Goal: Task Accomplishment & Management: Use online tool/utility

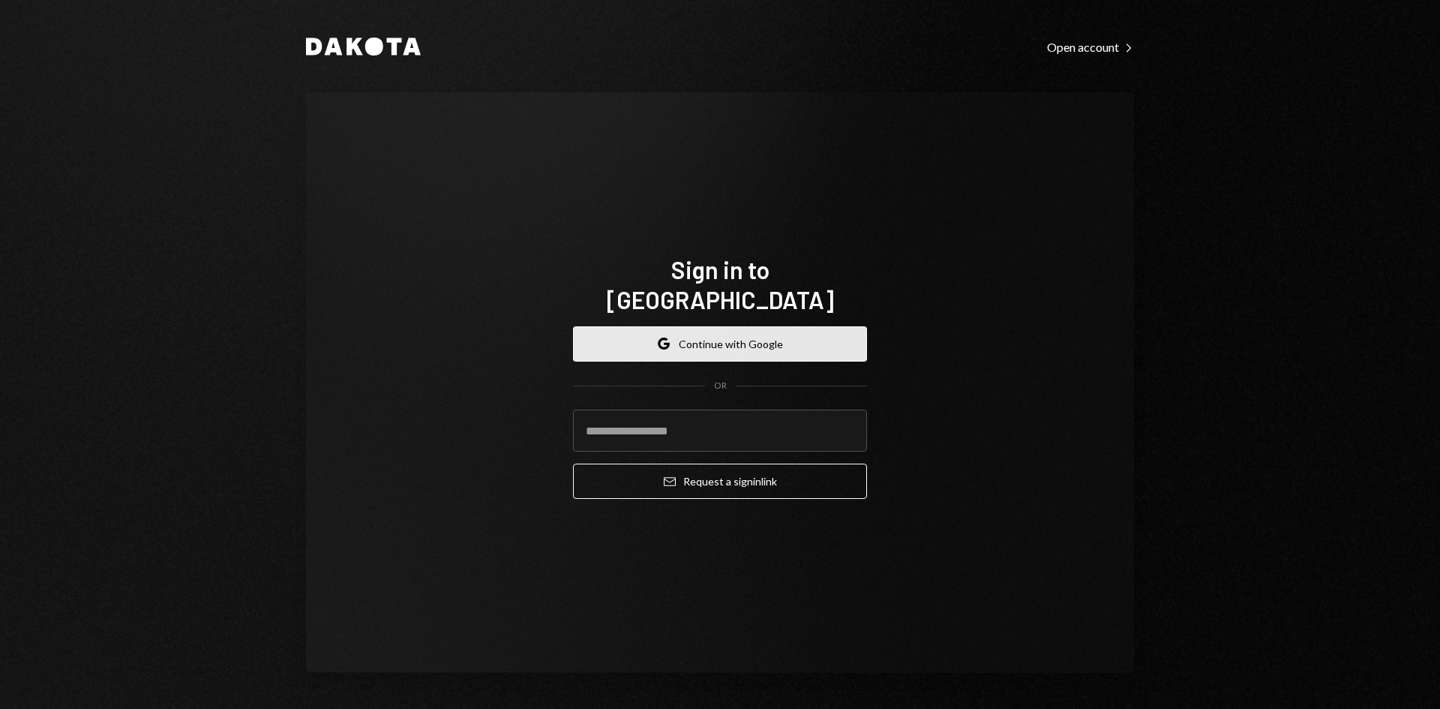
click at [777, 340] on button "Google Continue with Google" at bounding box center [720, 343] width 294 height 35
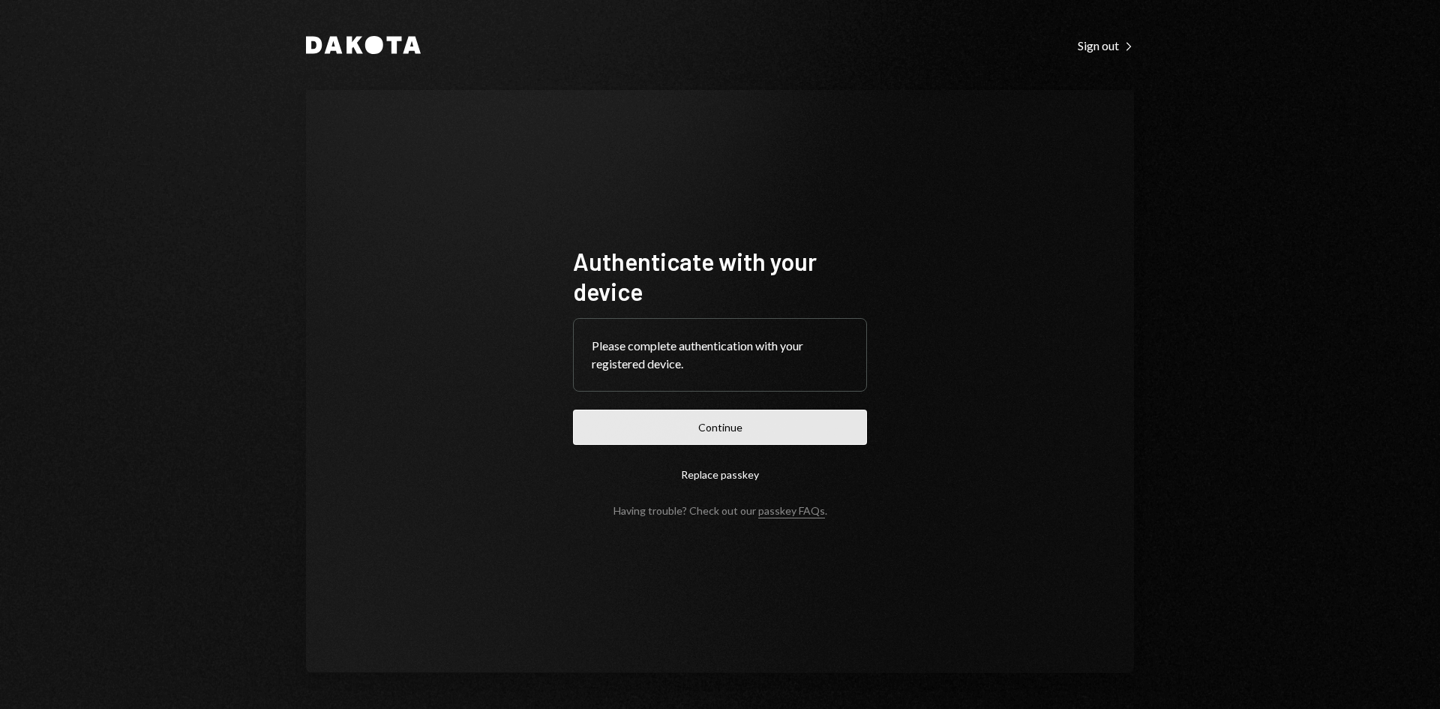
click at [734, 438] on button "Continue" at bounding box center [720, 426] width 294 height 35
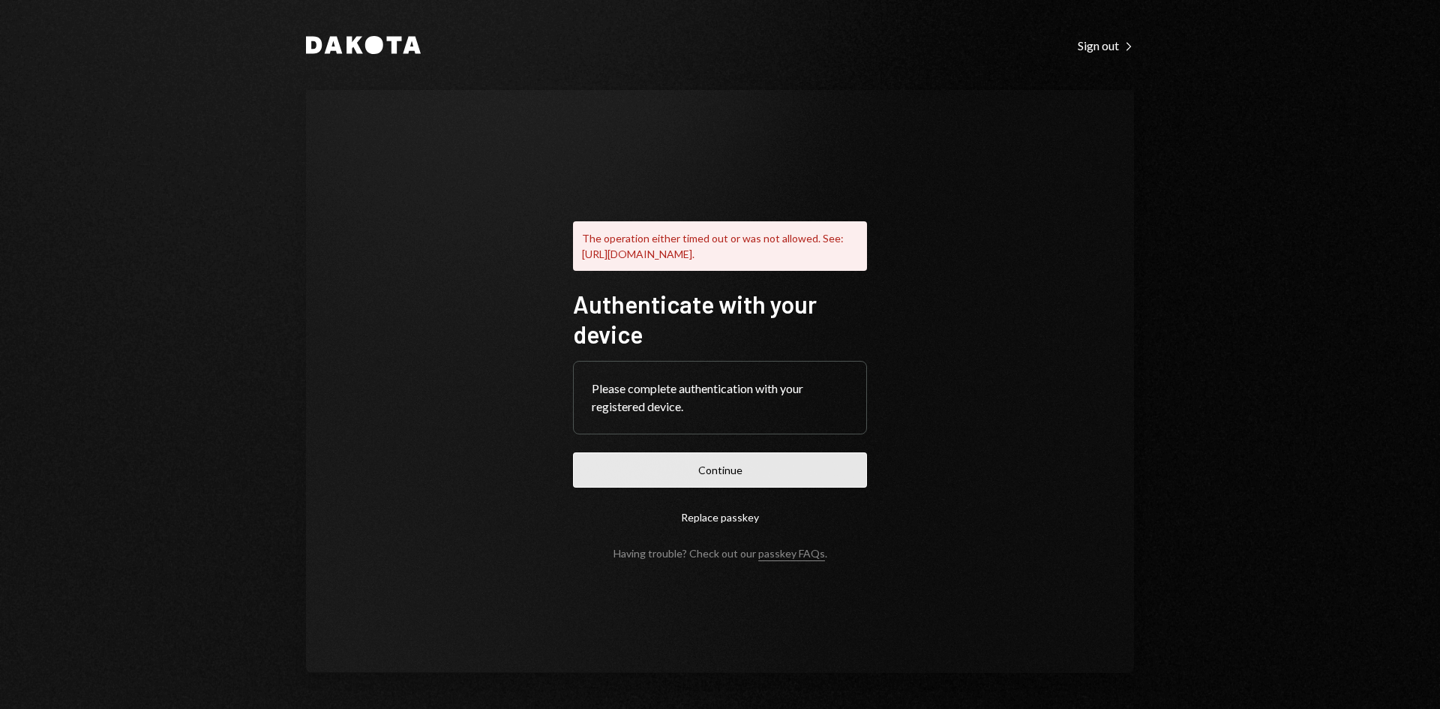
click at [691, 487] on button "Continue" at bounding box center [720, 469] width 294 height 35
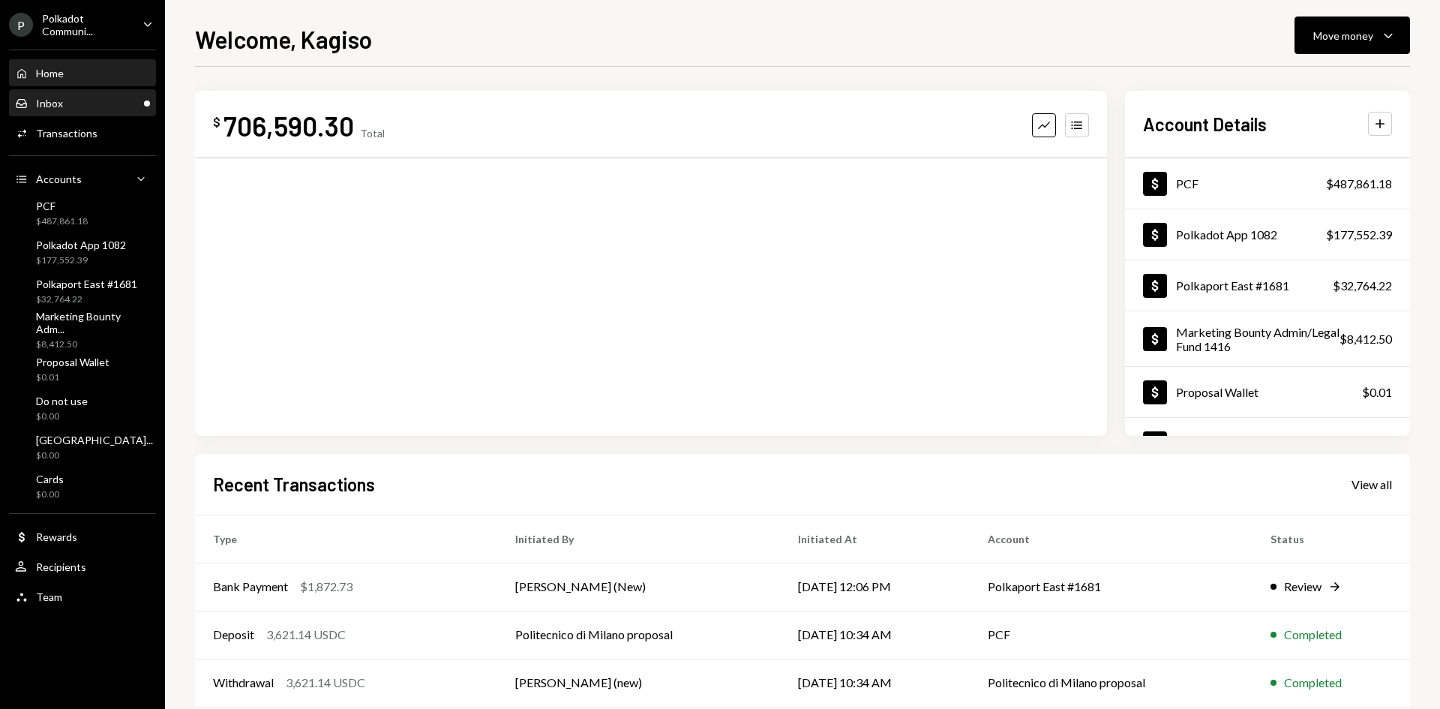
click at [73, 107] on div "Inbox Inbox" at bounding box center [82, 103] width 135 height 13
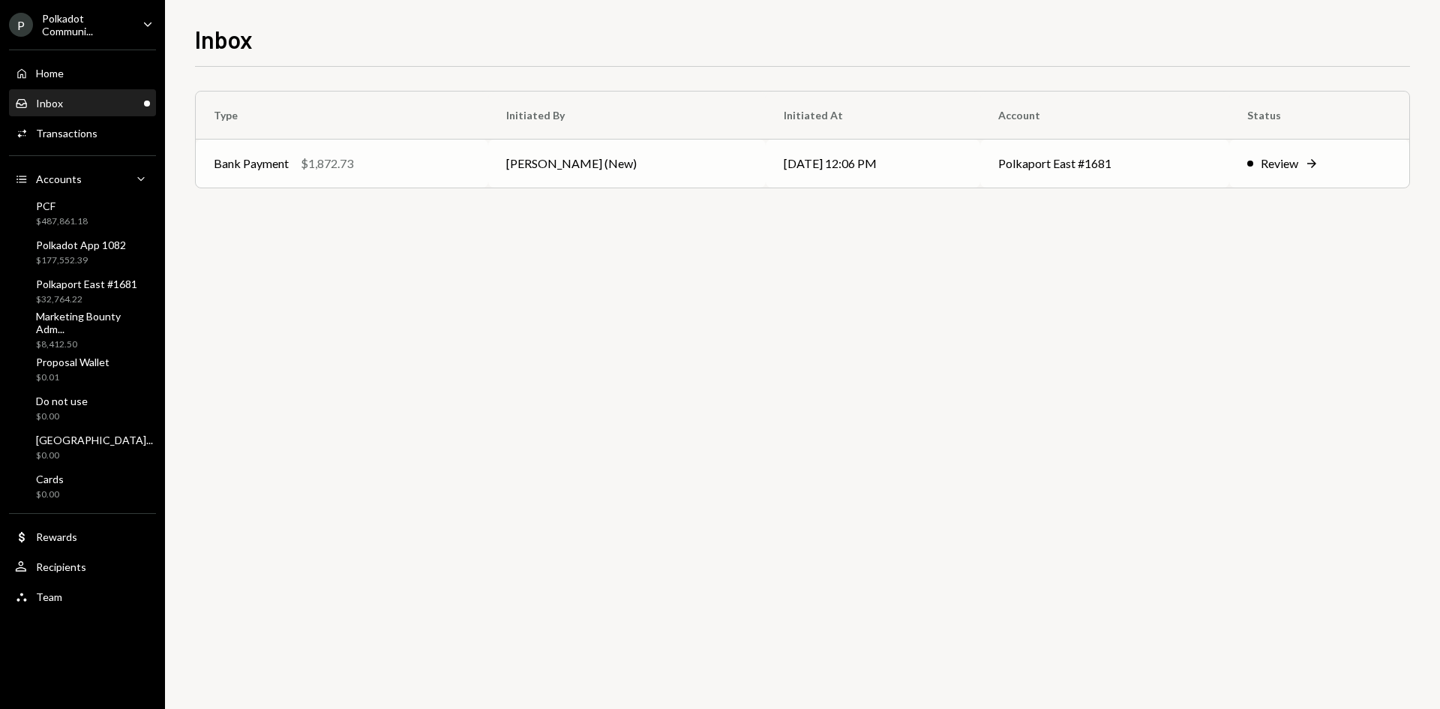
click at [567, 160] on td "[PERSON_NAME] (New)" at bounding box center [626, 163] width 277 height 48
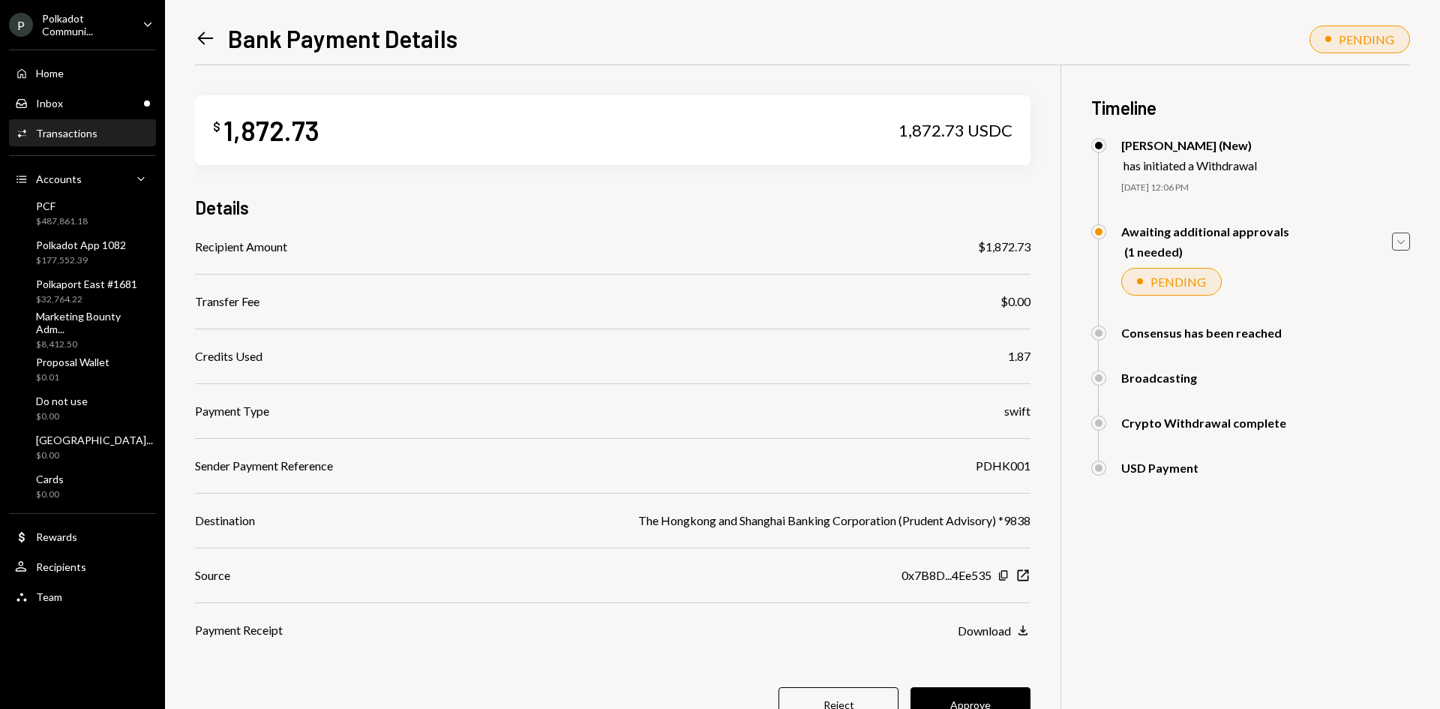
click at [1393, 243] on icon "Caret Down" at bounding box center [1401, 241] width 16 height 16
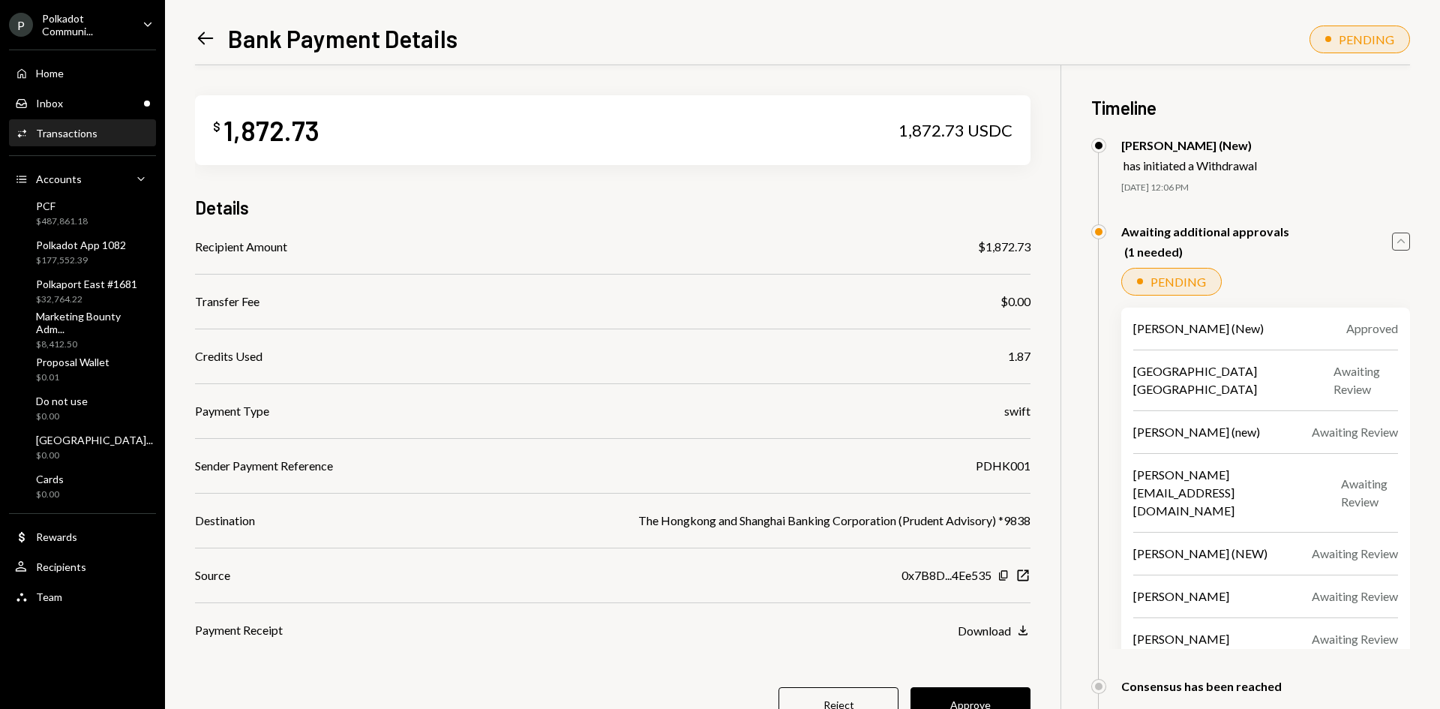
scroll to position [150, 0]
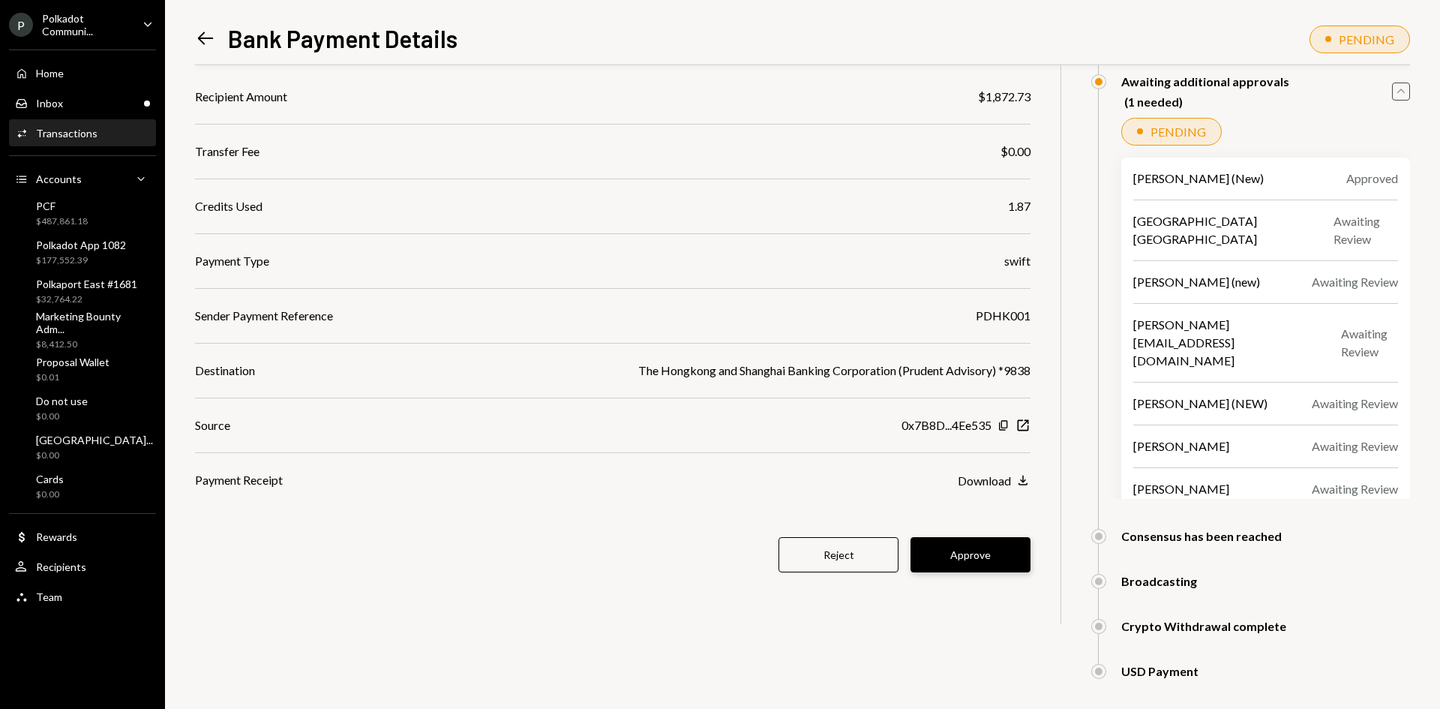
click at [945, 561] on button "Approve" at bounding box center [970, 554] width 120 height 35
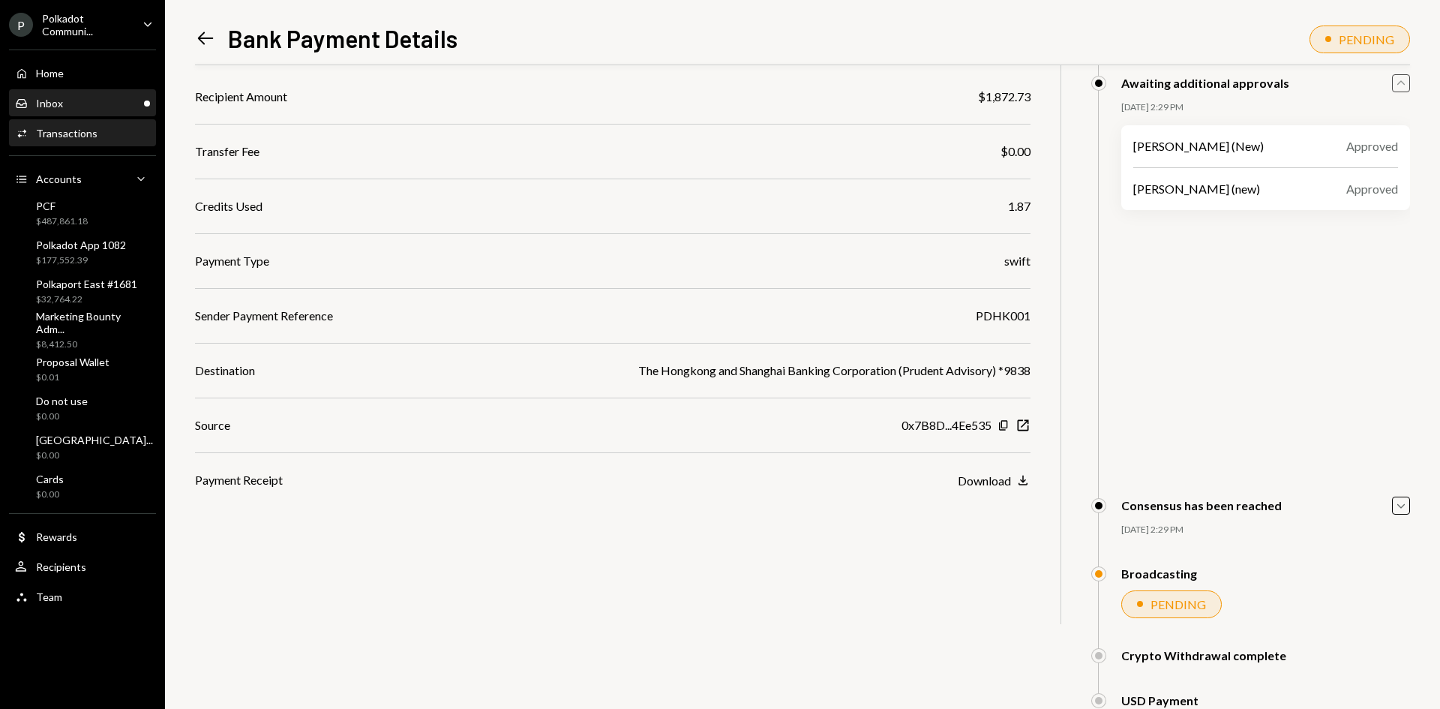
click at [79, 105] on div "Inbox Inbox" at bounding box center [82, 103] width 135 height 13
